Goal: Task Accomplishment & Management: Complete application form

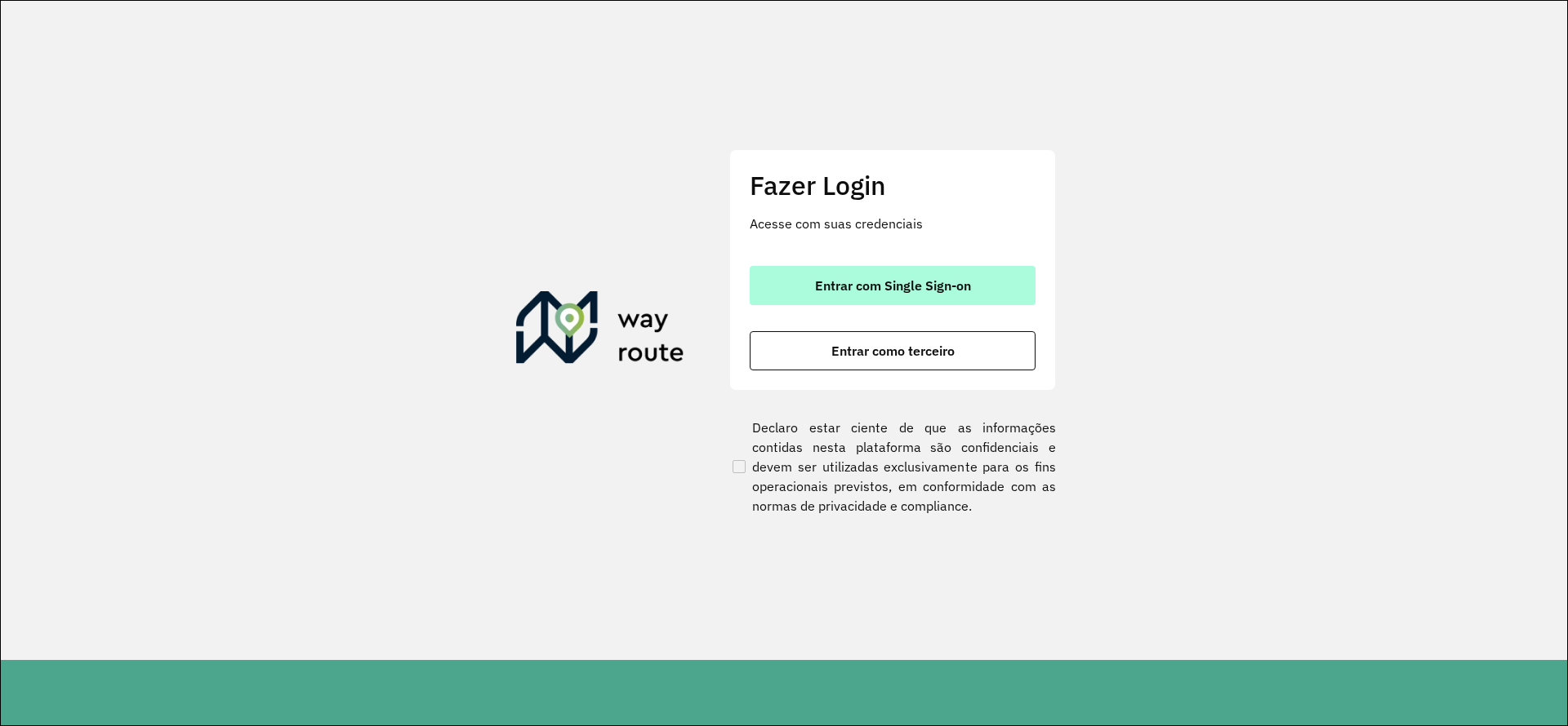
click at [887, 288] on span "Entrar com Single Sign-on" at bounding box center [893, 286] width 156 height 13
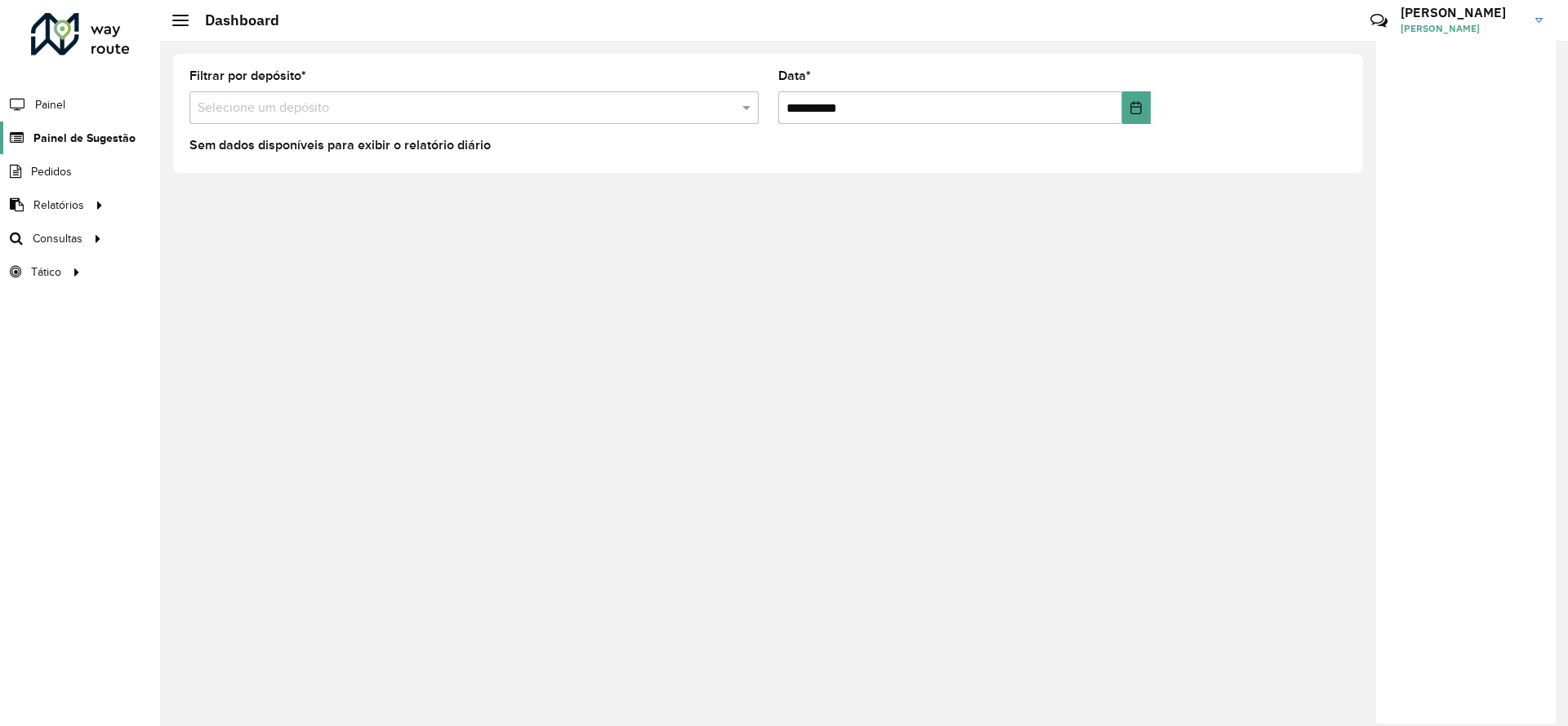
click at [75, 127] on link "Painel de Sugestão" at bounding box center [68, 138] width 135 height 33
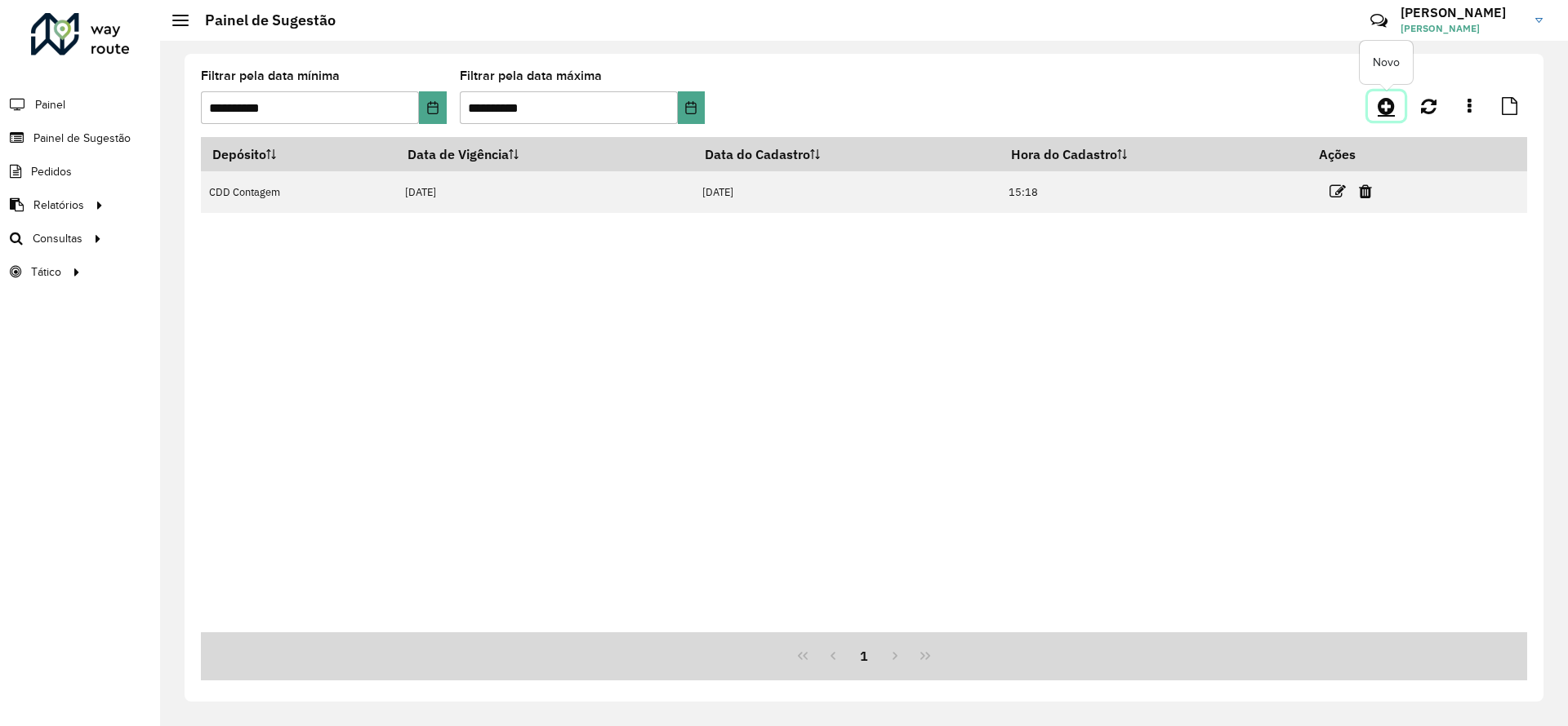
click at [1390, 103] on icon at bounding box center [1385, 105] width 17 height 19
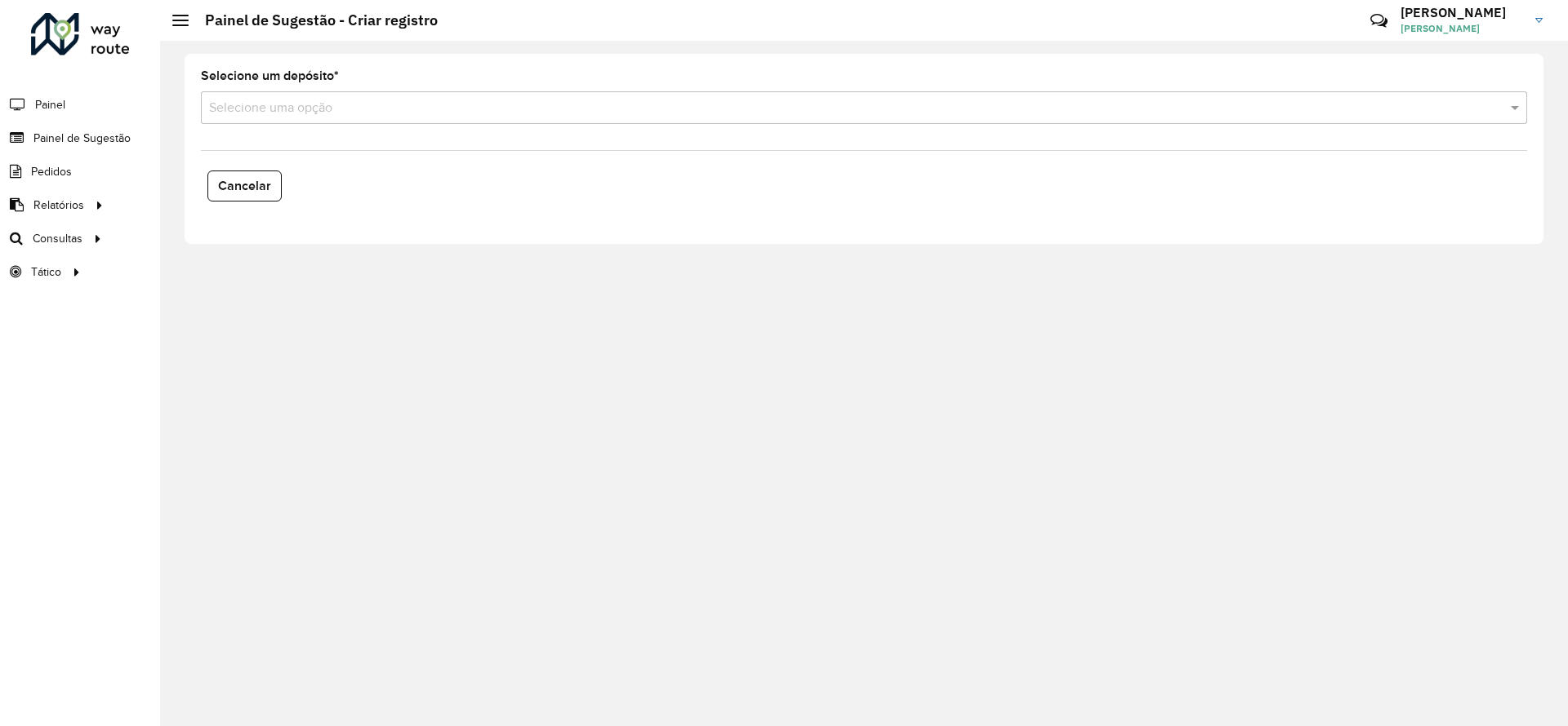
click at [497, 110] on input "text" at bounding box center [847, 108] width 1277 height 19
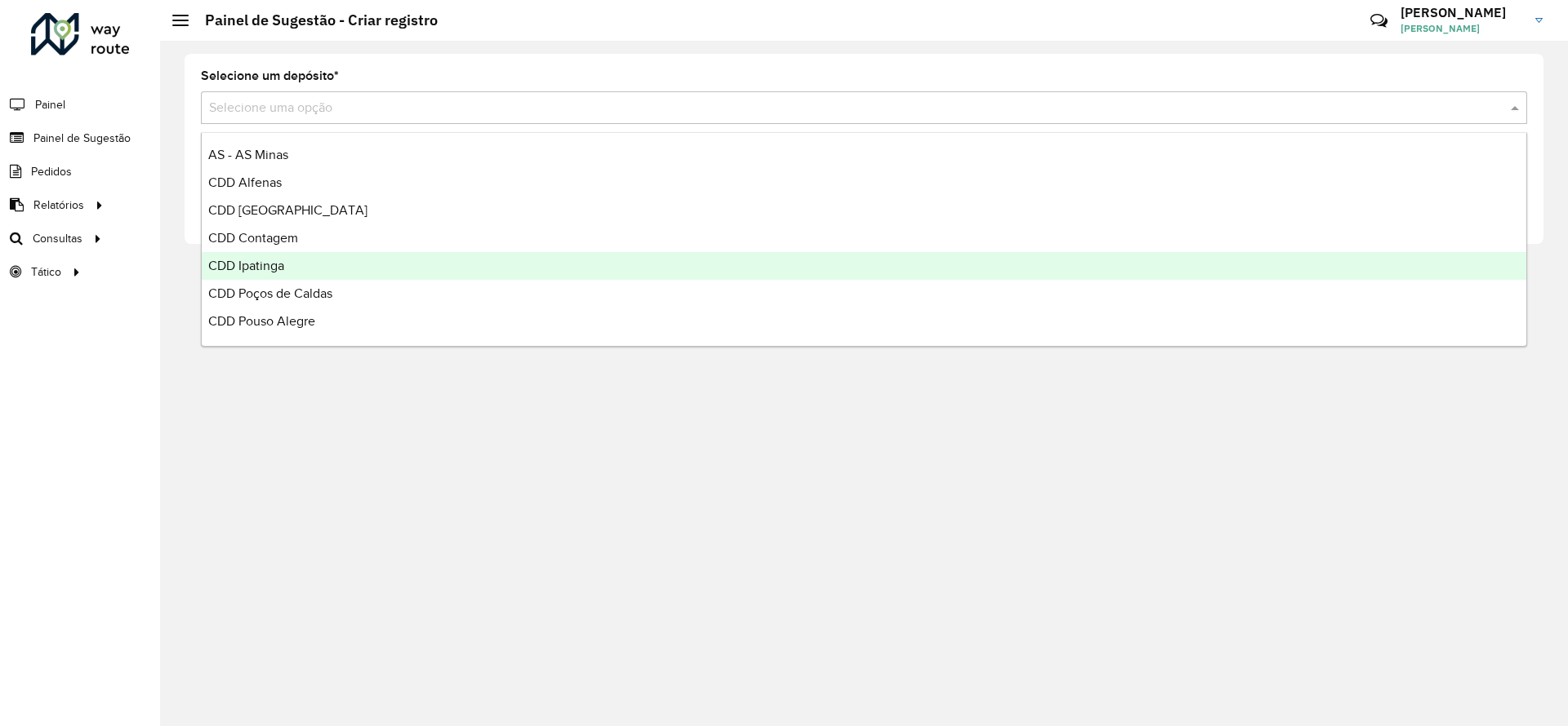
click at [290, 265] on div "CDD Ipatinga" at bounding box center [863, 266] width 1324 height 27
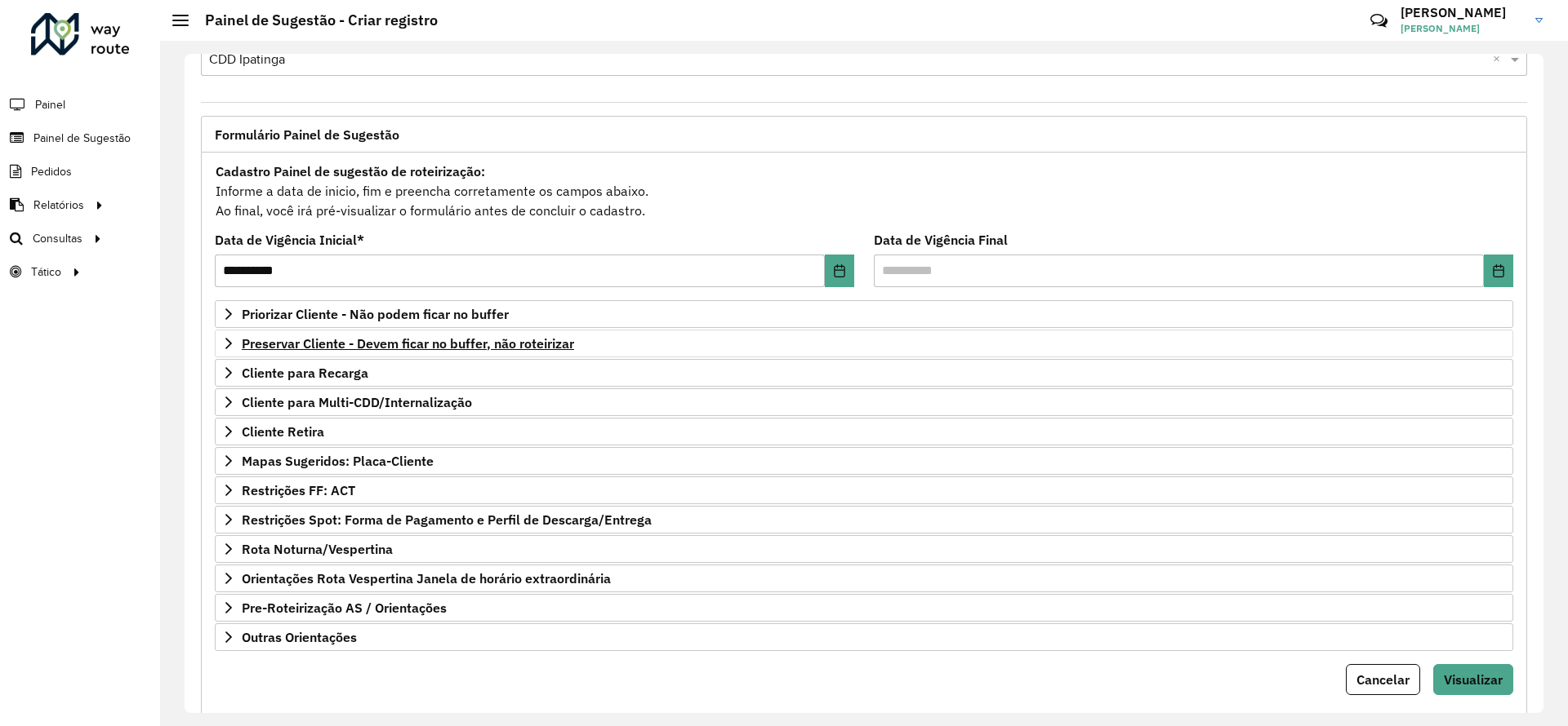
scroll to position [88, 0]
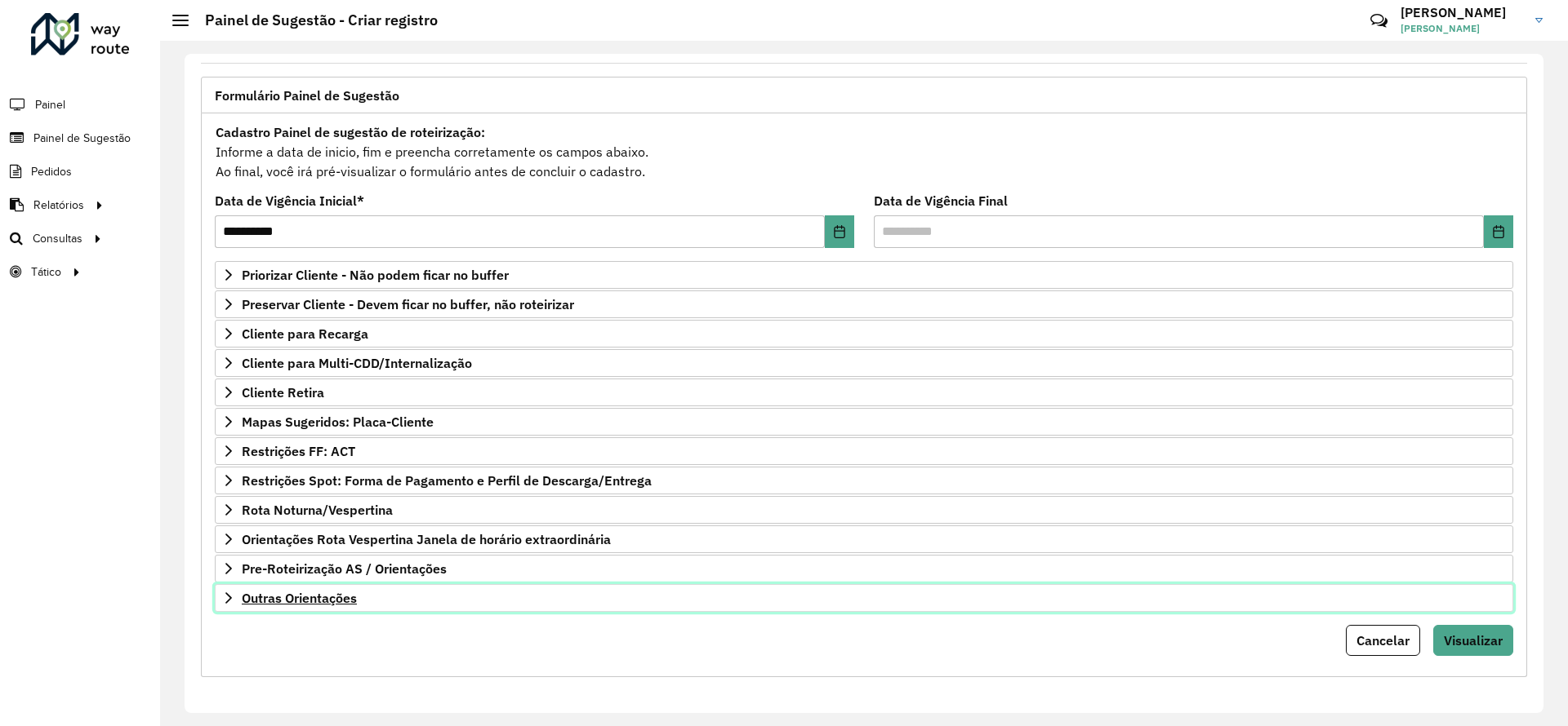
click at [334, 593] on span "Outras Orientações" at bounding box center [299, 598] width 115 height 13
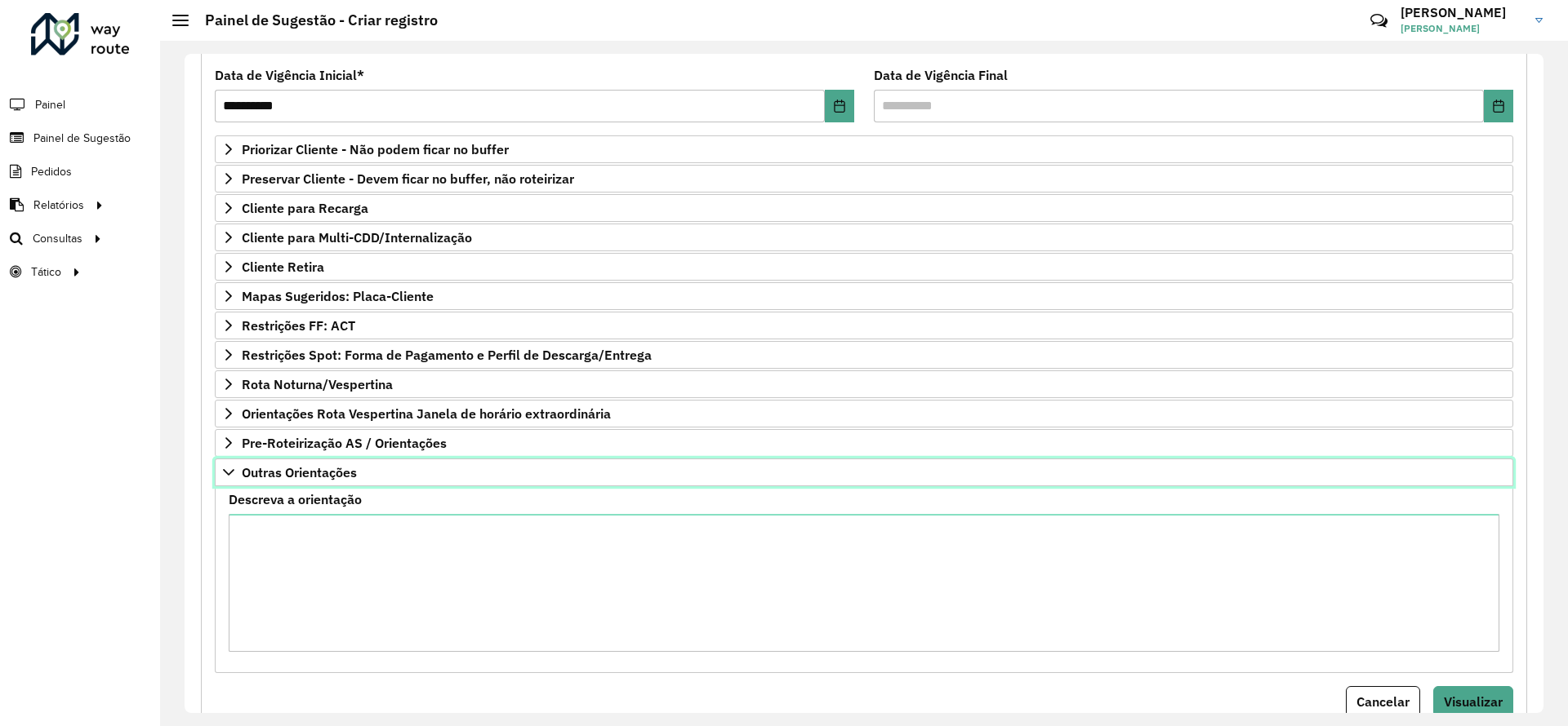
scroll to position [272, 0]
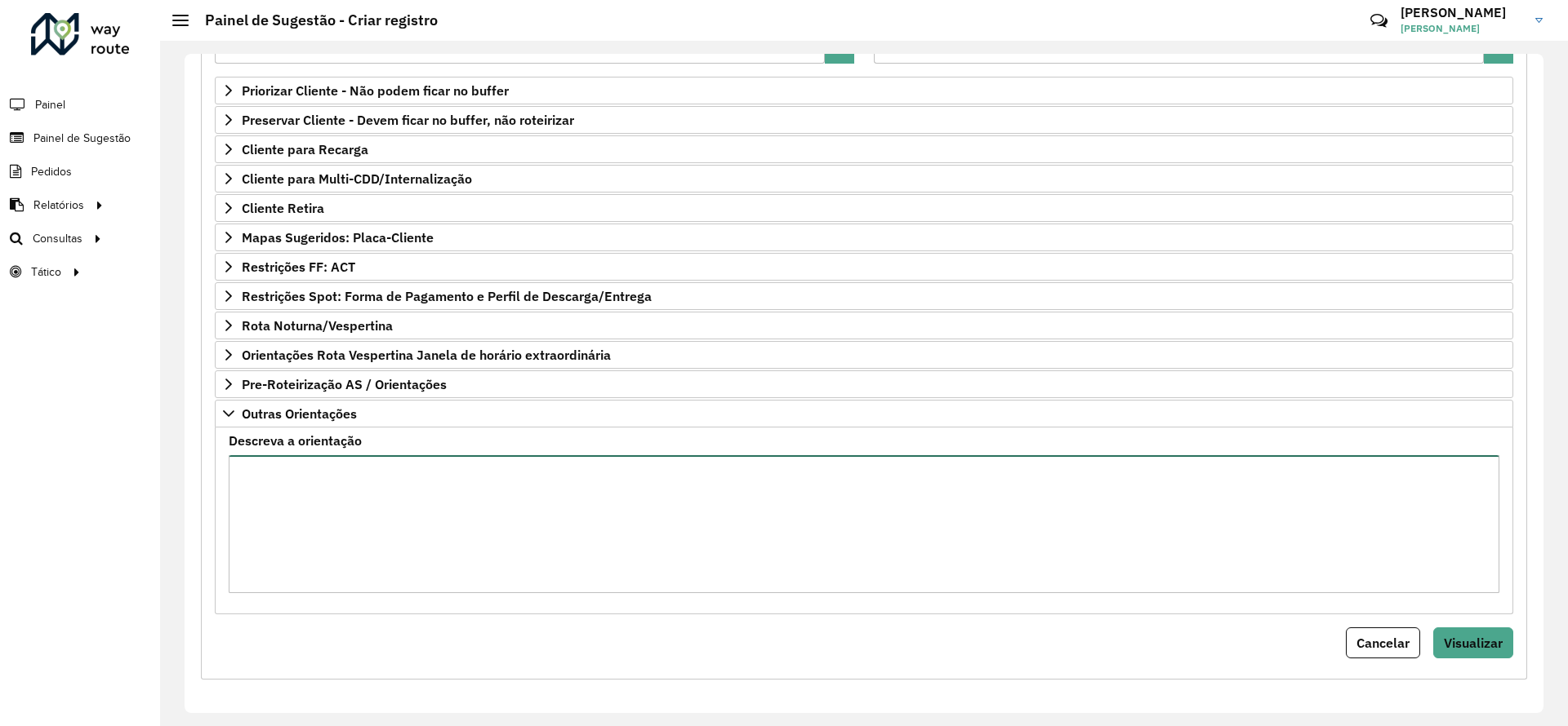
click at [355, 526] on textarea "Descreva a orientação" at bounding box center [863, 524] width 1270 height 138
type textarea "**********"
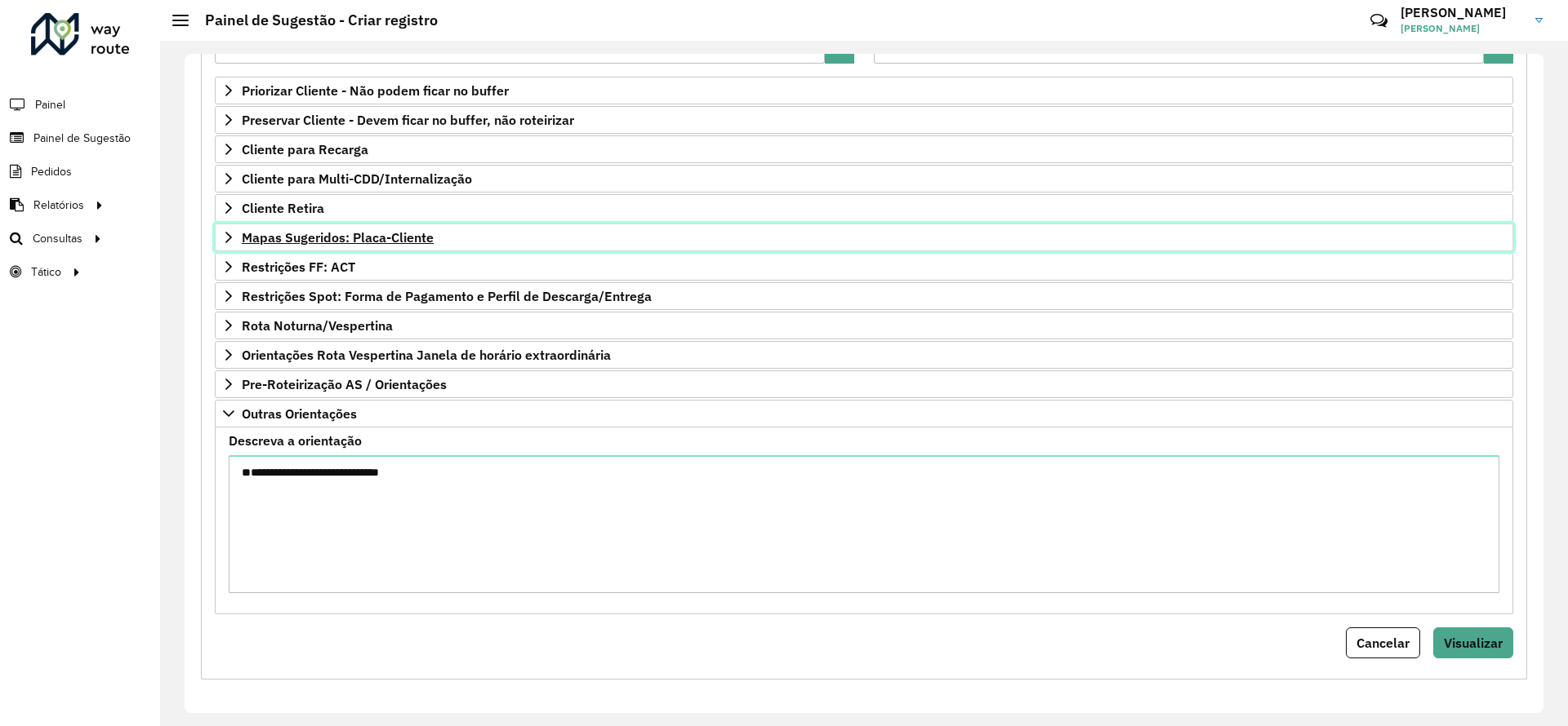
click at [406, 243] on span "Mapas Sugeridos: Placa-Cliente" at bounding box center [337, 237] width 192 height 13
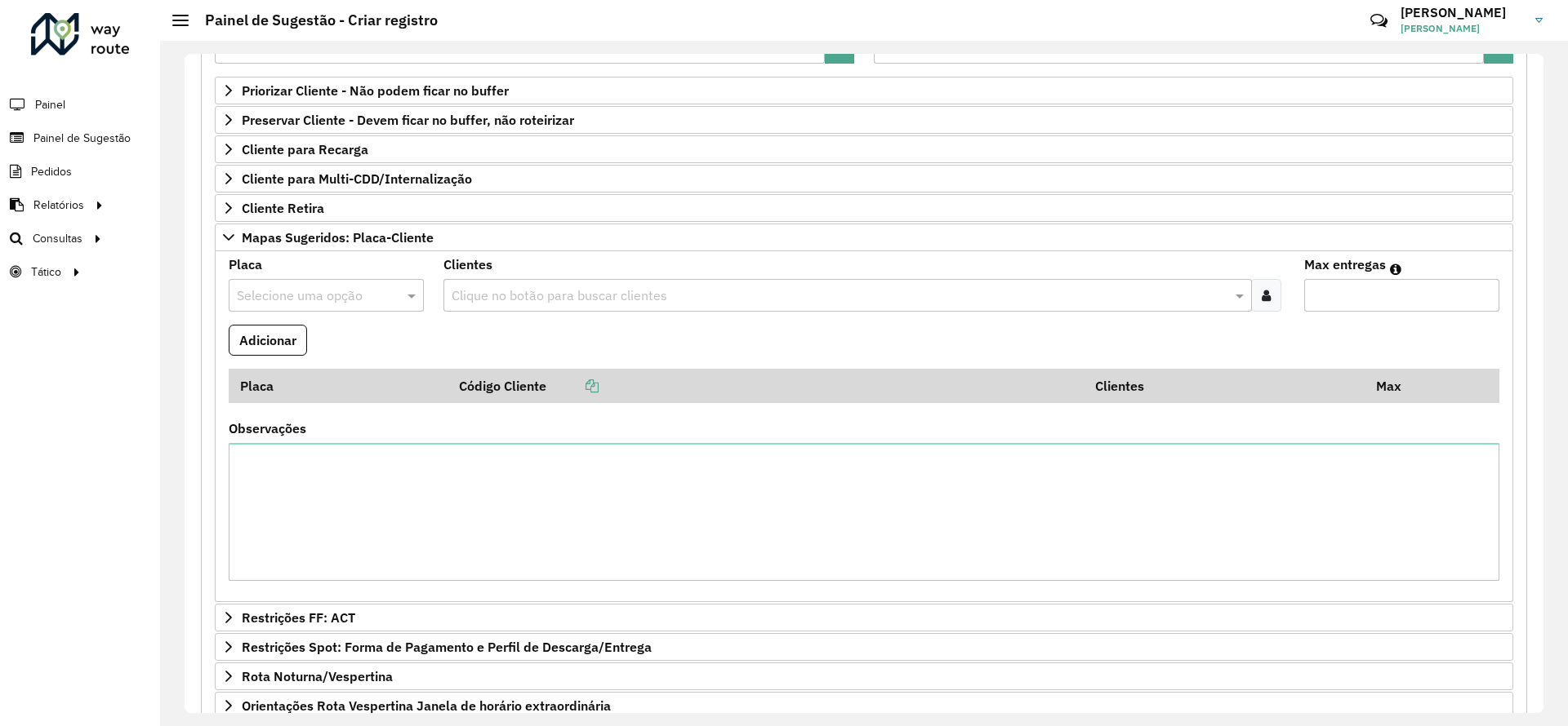
click at [294, 291] on input "text" at bounding box center [310, 296] width 146 height 19
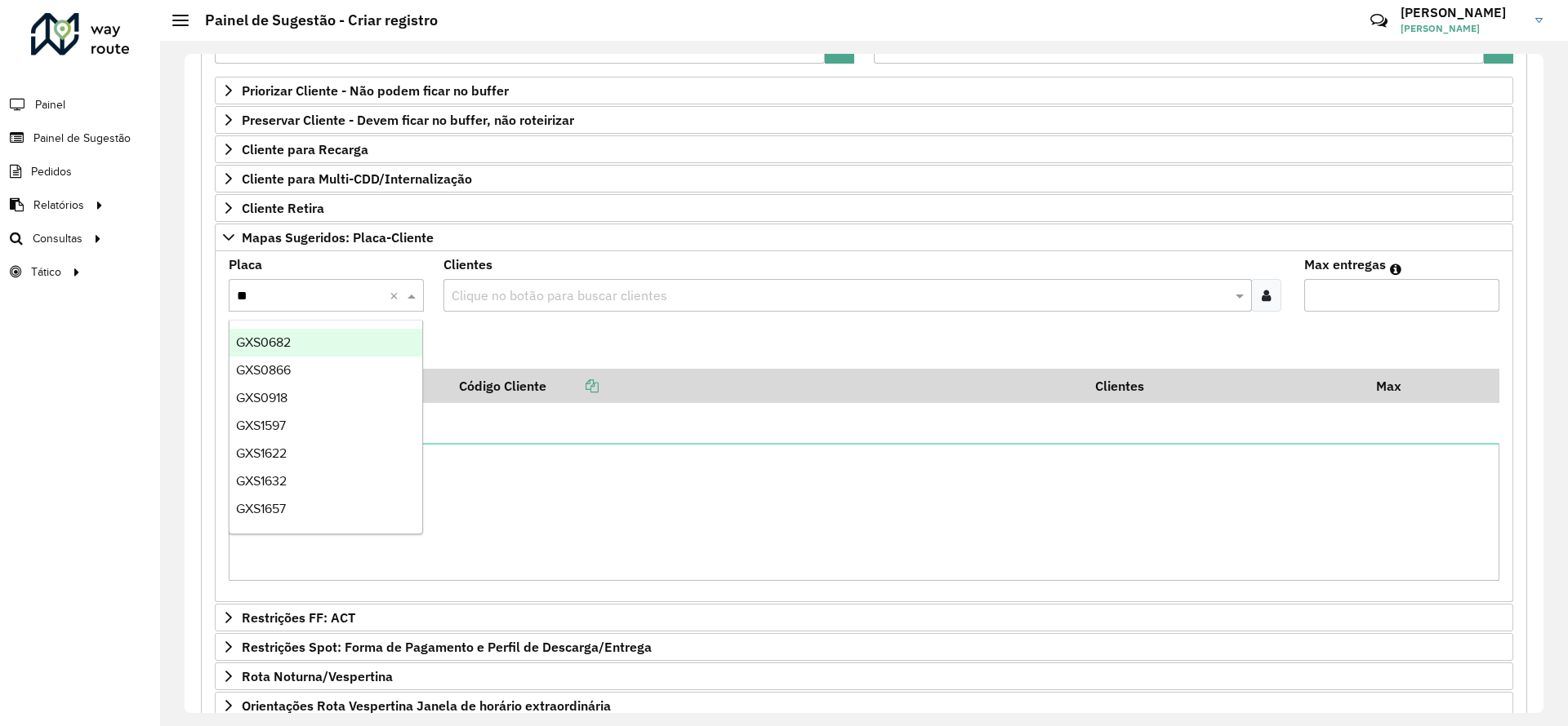
type input "***"
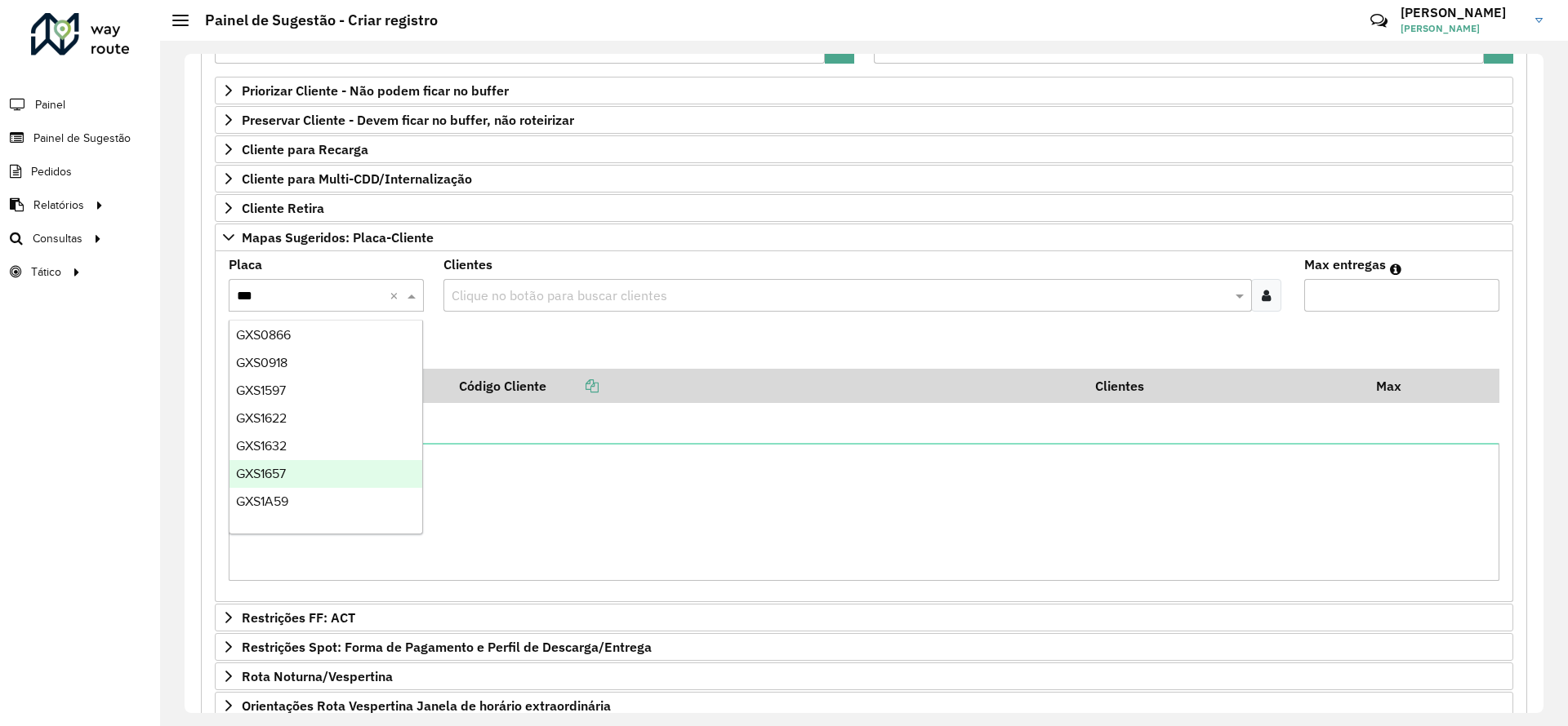
scroll to position [54, 0]
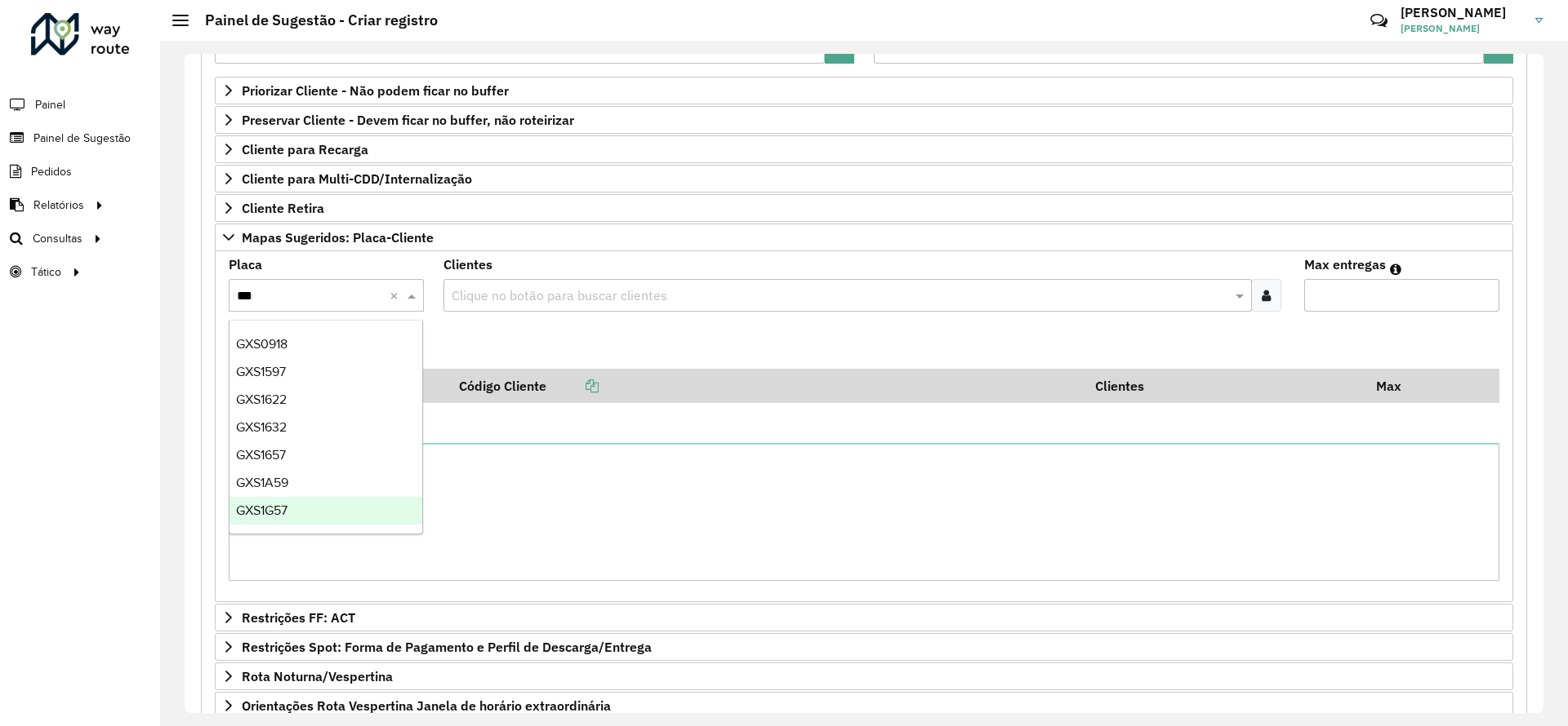
click at [323, 510] on div "GXS1G57" at bounding box center [325, 510] width 193 height 27
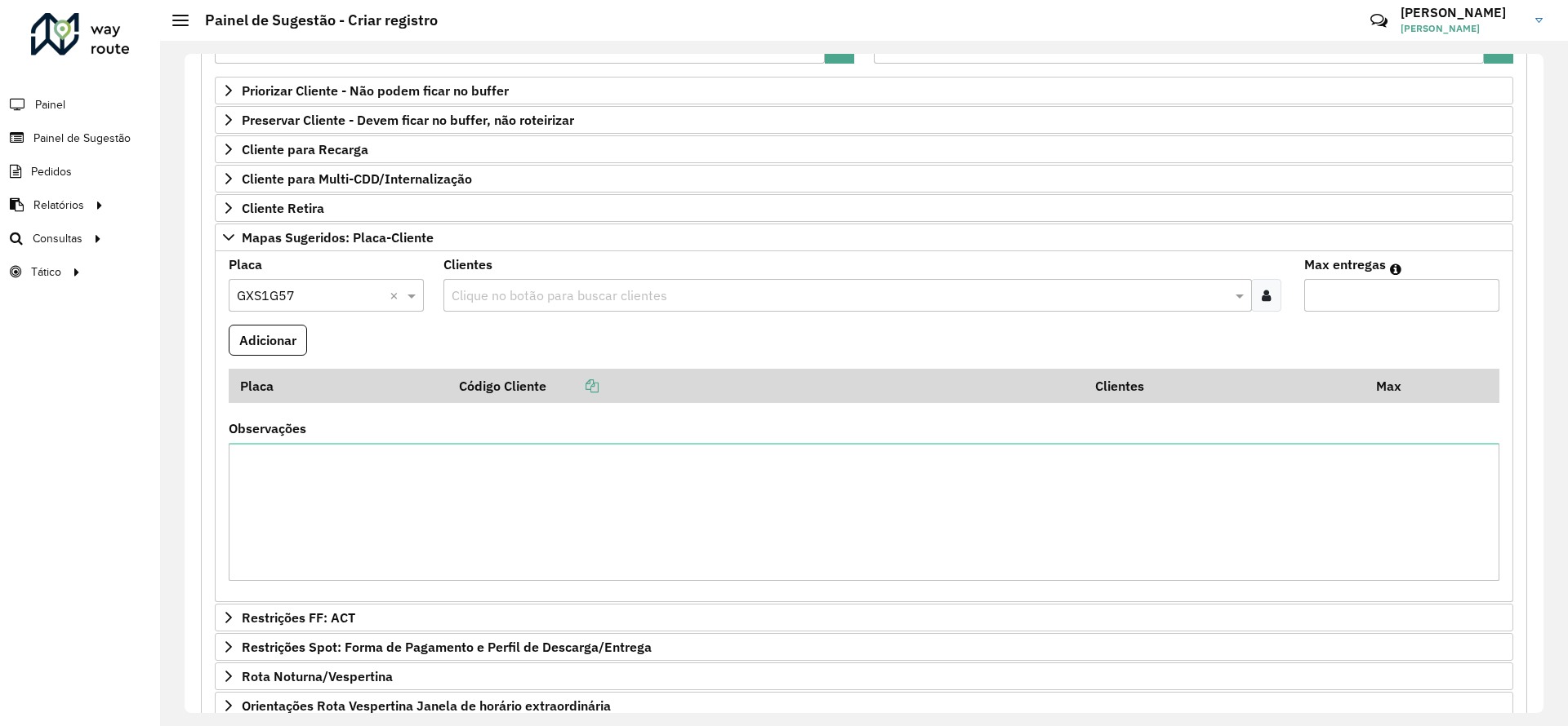
click at [564, 299] on input "text" at bounding box center [839, 296] width 783 height 19
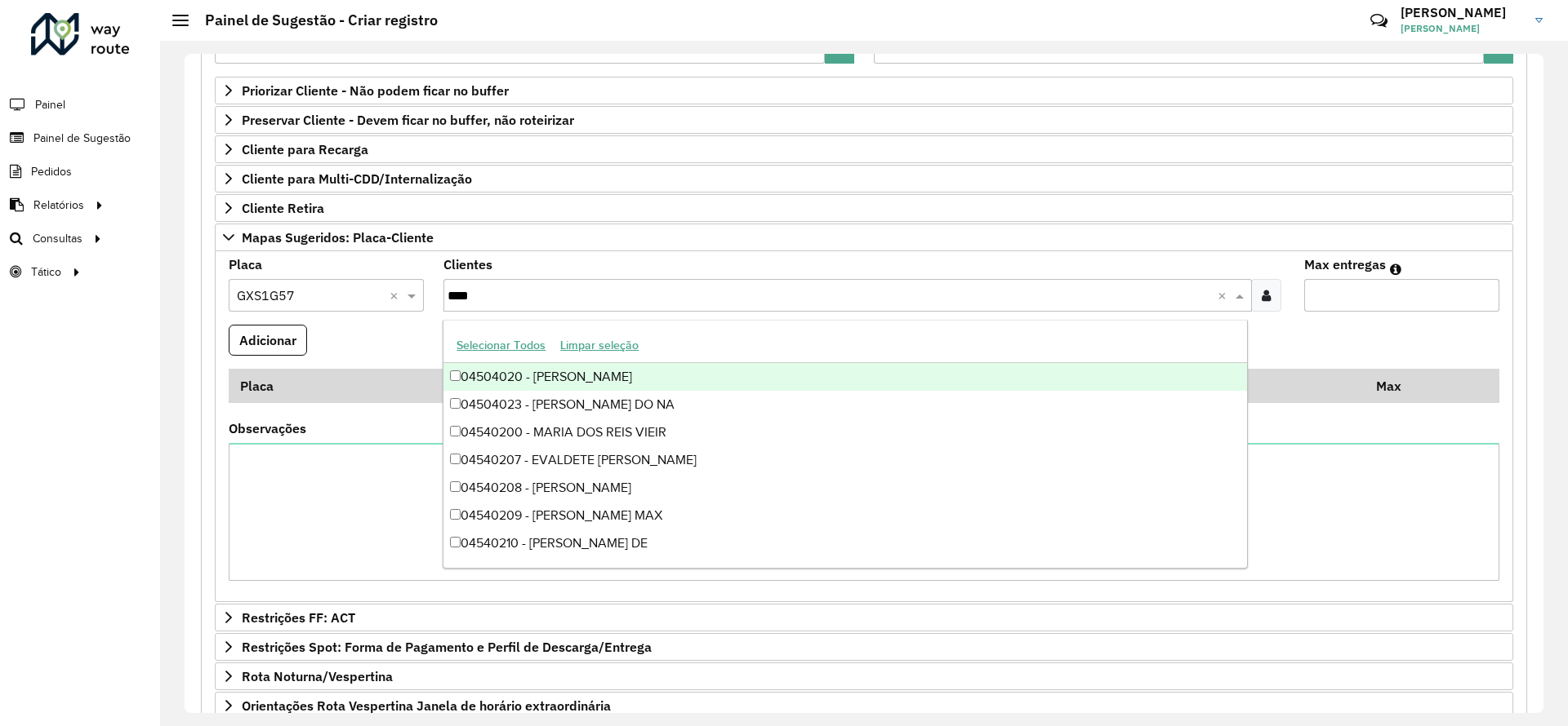
type input "*****"
click at [1369, 302] on input "Max entregas" at bounding box center [1402, 296] width 196 height 33
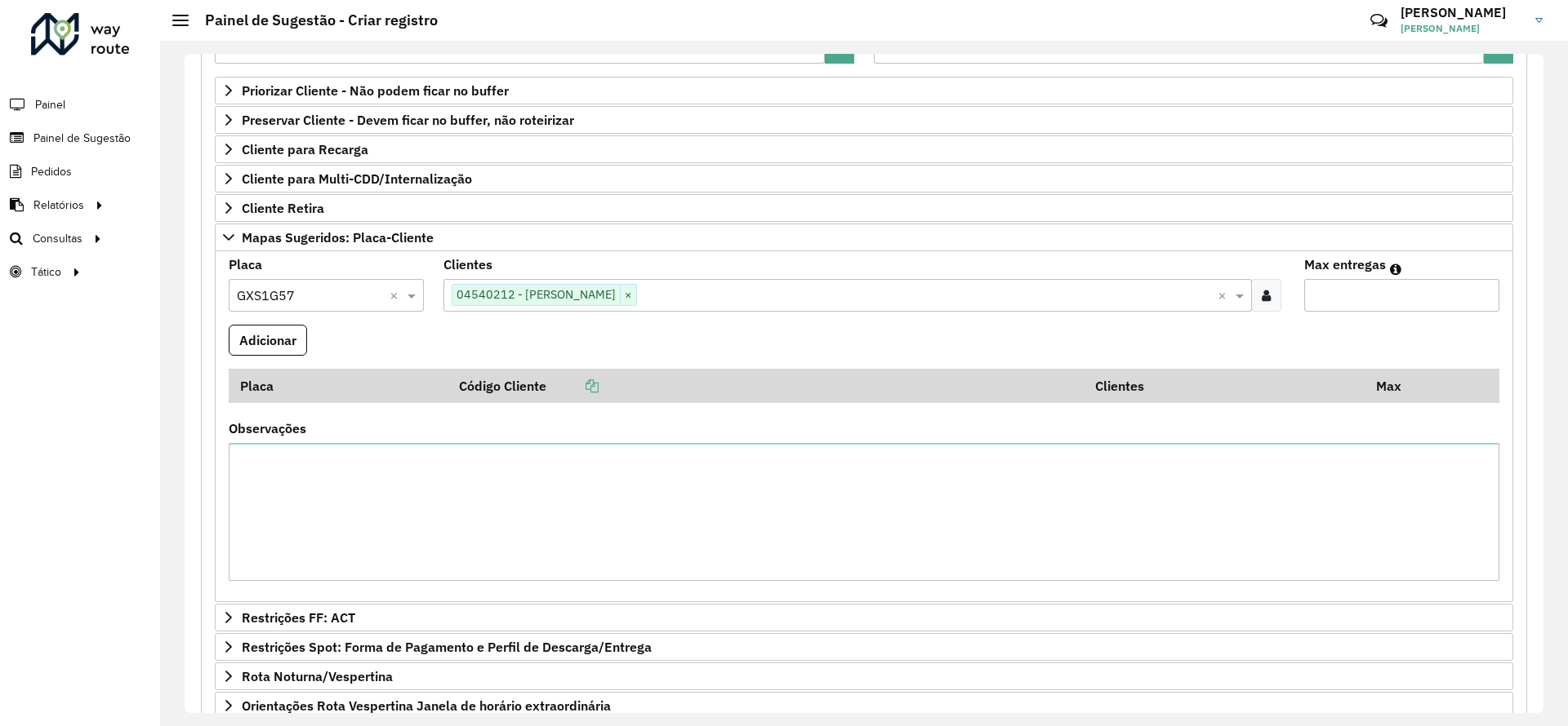
type input "**"
click at [228, 325] on button "Adicionar" at bounding box center [268, 341] width 79 height 31
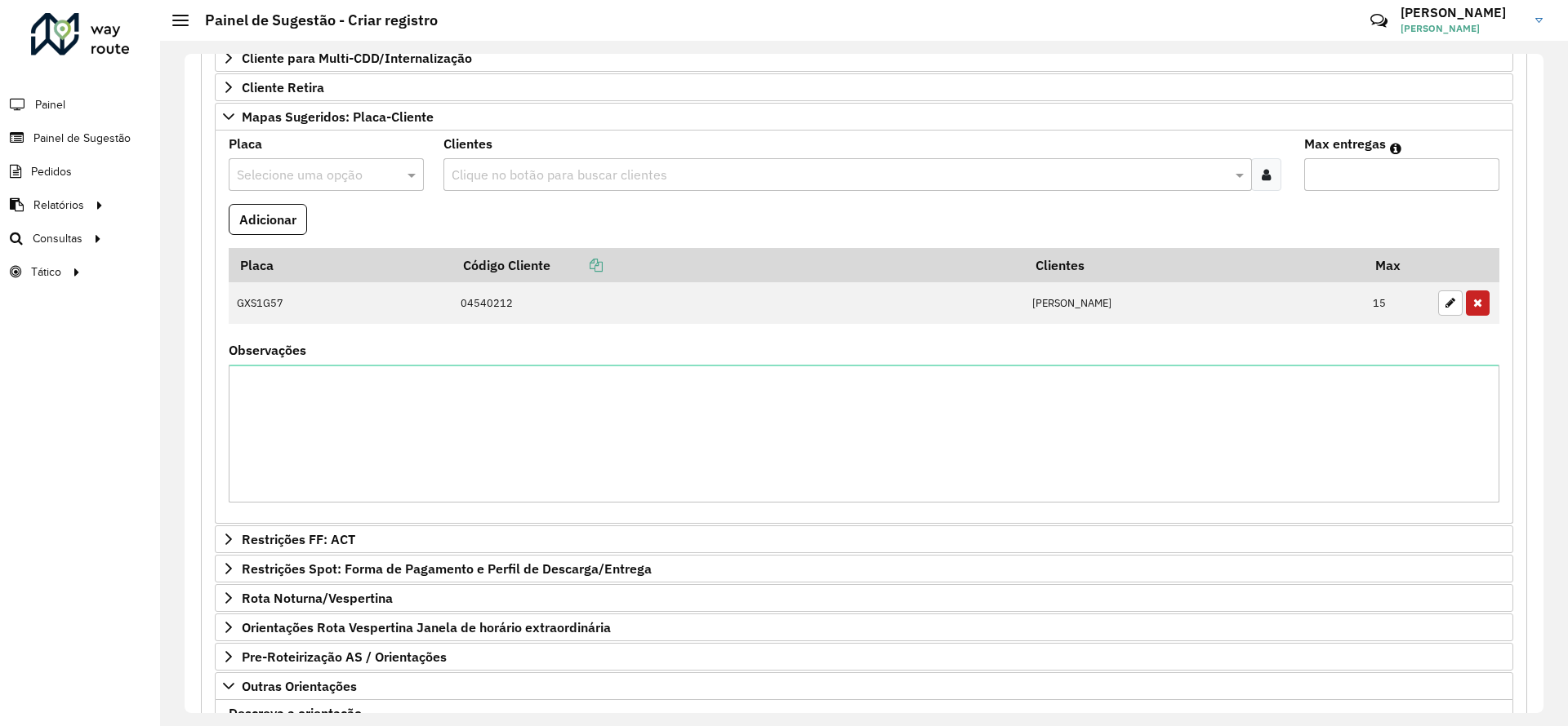
scroll to position [272, 0]
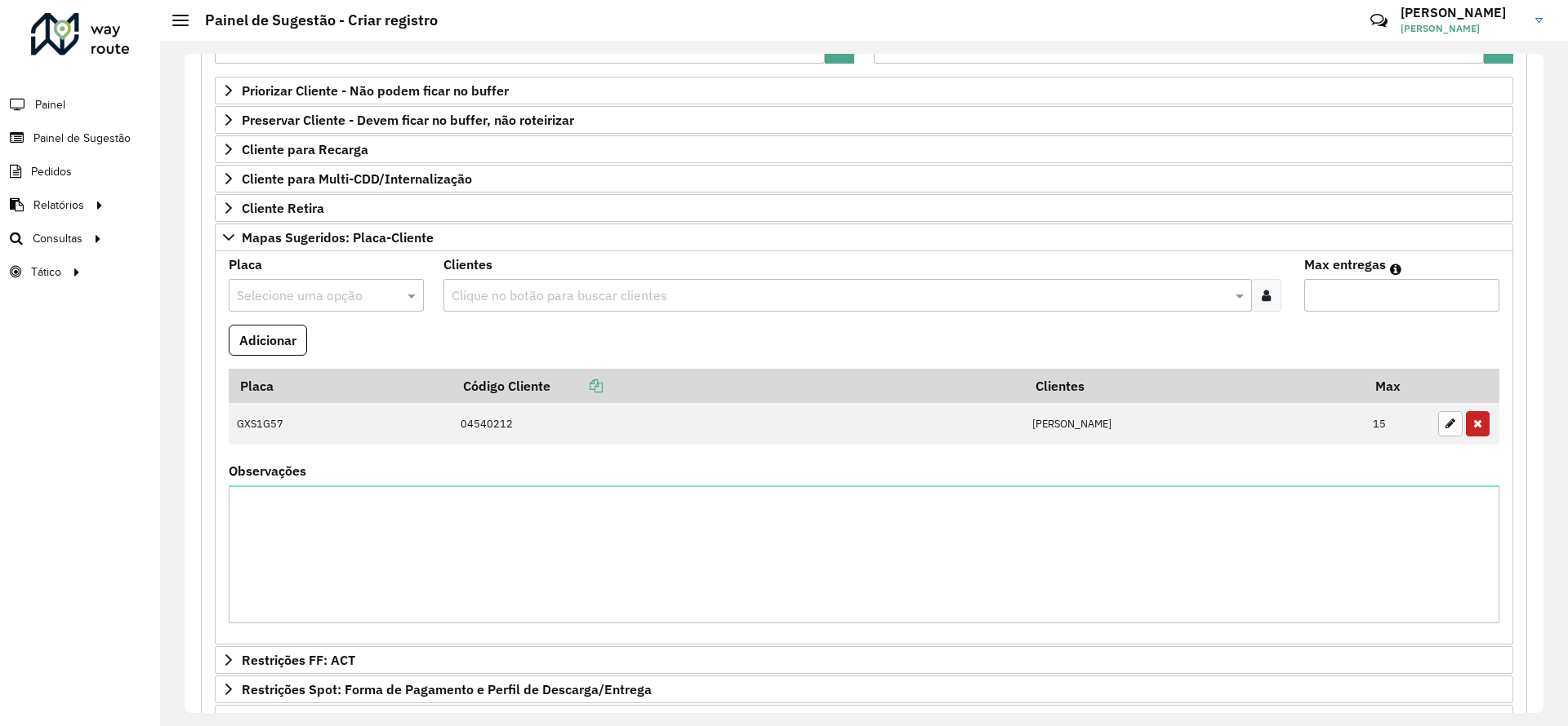
click at [319, 299] on input "text" at bounding box center [310, 296] width 146 height 19
type input "***"
click at [315, 337] on div "GJN1B41" at bounding box center [325, 342] width 193 height 27
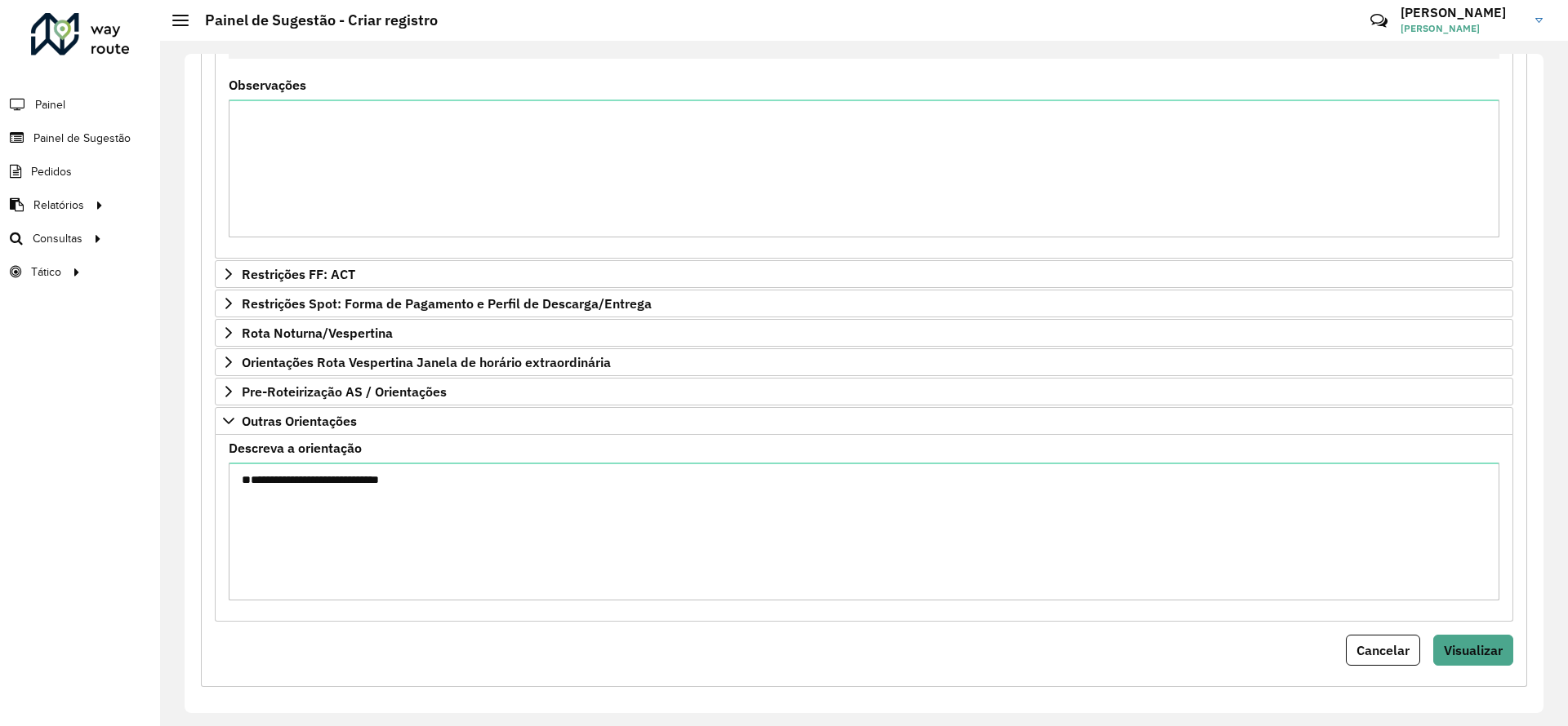
scroll to position [668, 0]
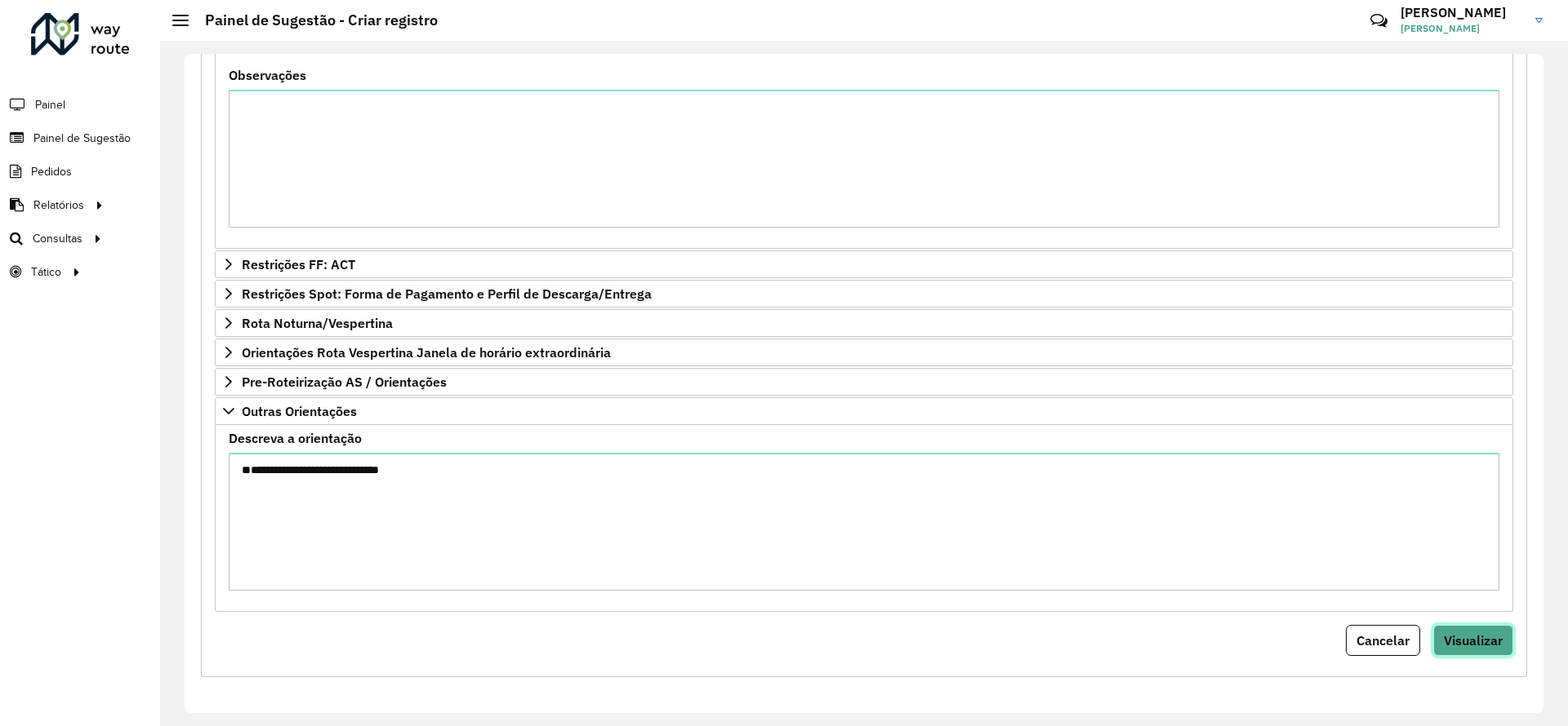
click at [1448, 640] on span "Visualizar" at bounding box center [1473, 640] width 58 height 16
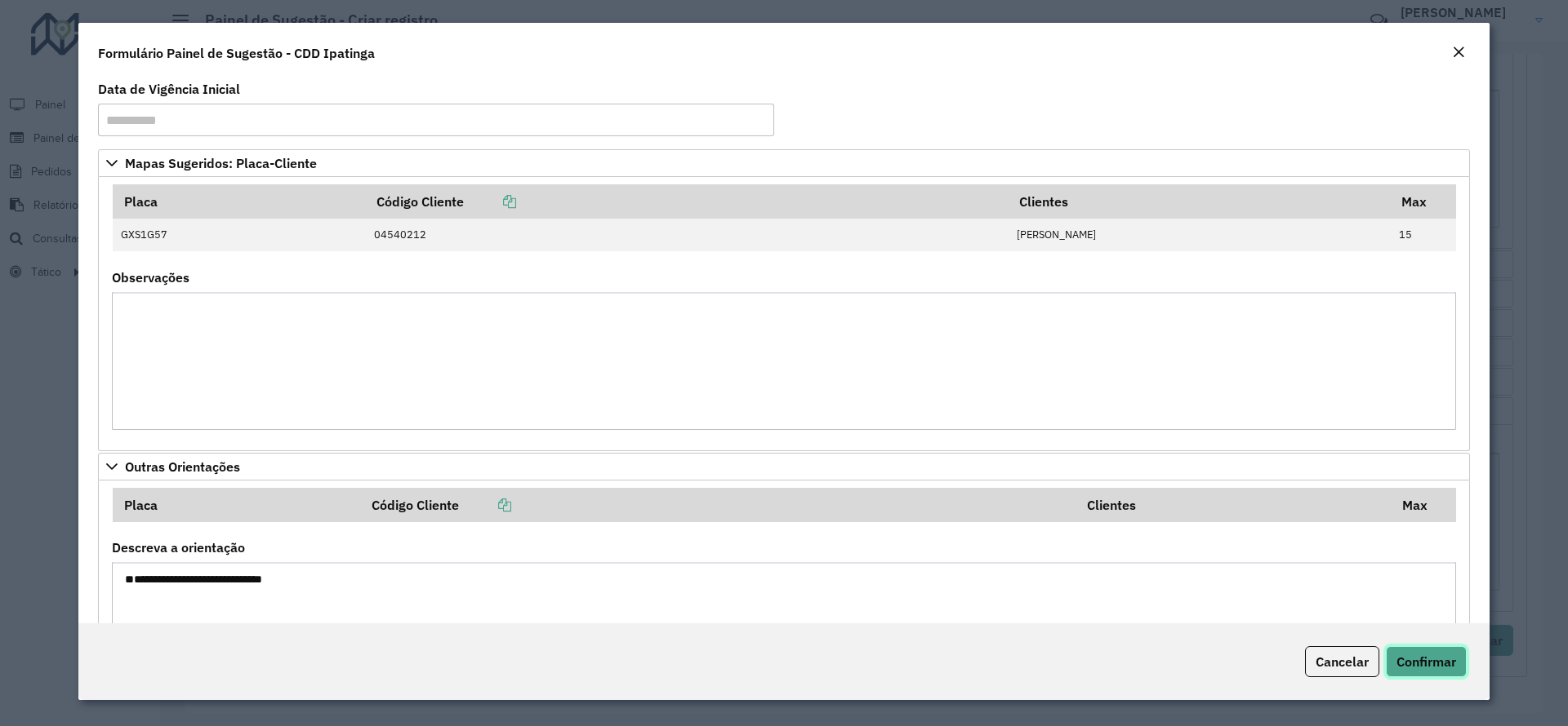
click at [1436, 663] on span "Confirmar" at bounding box center [1425, 662] width 59 height 16
